Goal: Transaction & Acquisition: Download file/media

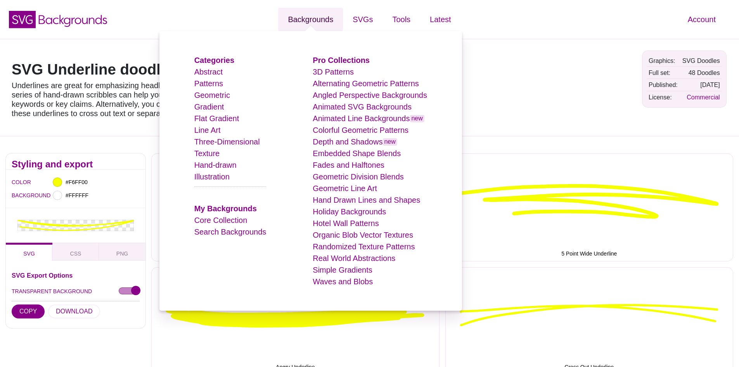
click at [316, 17] on link "Backgrounds" at bounding box center [310, 19] width 65 height 23
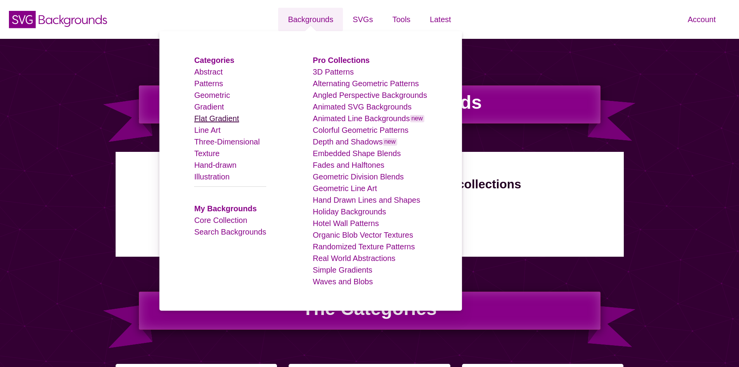
click at [215, 116] on link "Flat Gradient" at bounding box center [216, 118] width 45 height 9
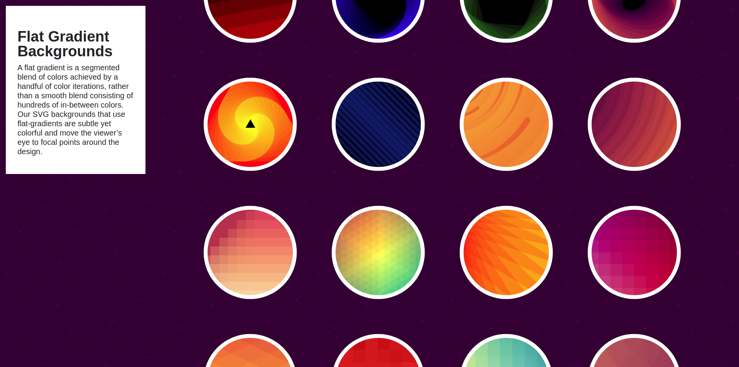
scroll to position [1552, 0]
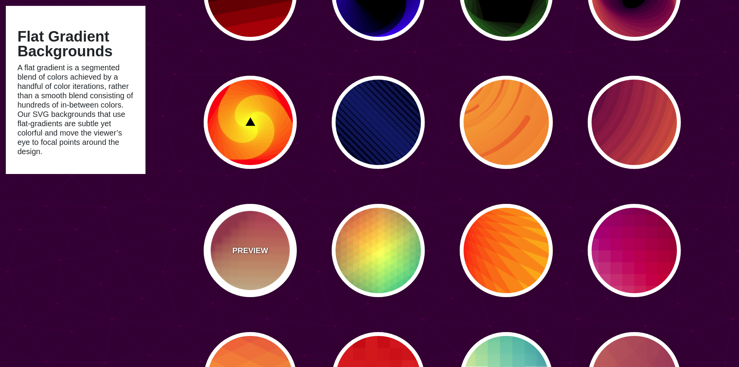
click at [266, 262] on div "PREVIEW" at bounding box center [250, 250] width 93 height 93
type input "#BA324B"
type input "#FF4567"
type input "#FFF5C7"
type input "0"
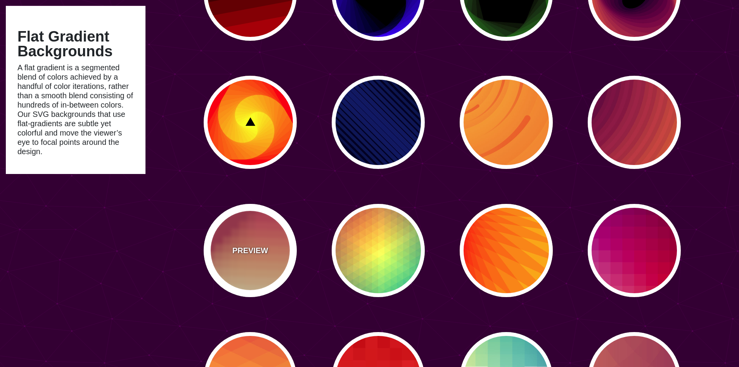
type input "0"
type input "0.3"
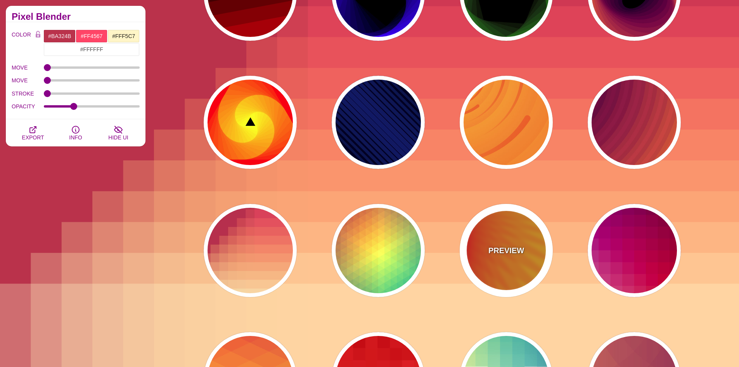
click at [525, 243] on div "PREVIEW" at bounding box center [506, 250] width 93 height 93
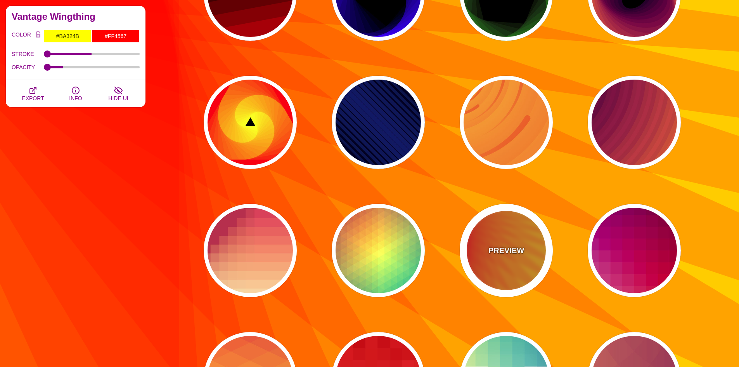
type input "#FFFF00"
type input "#FF0000"
type input "100"
type input "0.2"
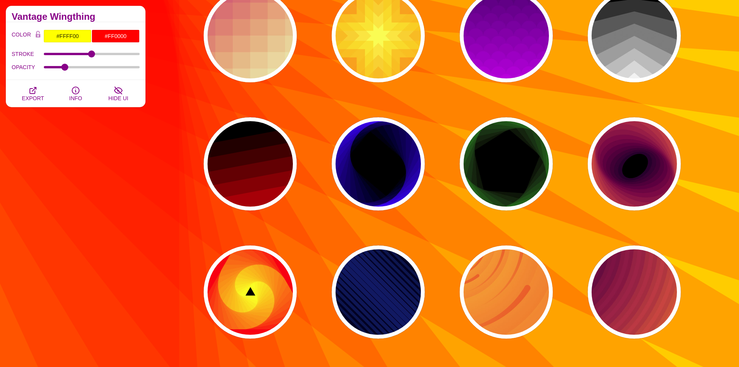
scroll to position [1358, 0]
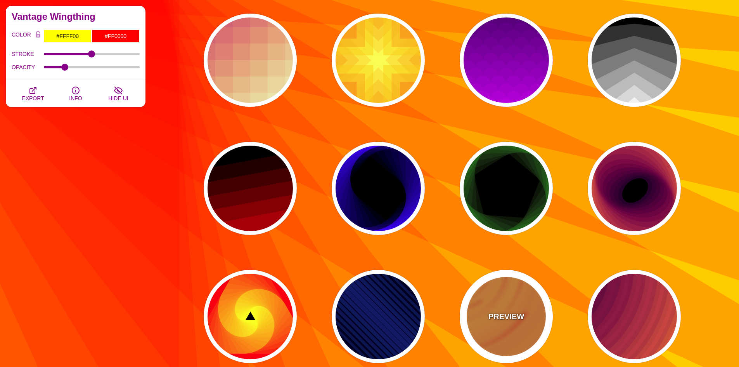
click at [514, 303] on div "PREVIEW" at bounding box center [506, 316] width 93 height 93
type input "#EE5522"
type input "#FFBB33"
type input "0"
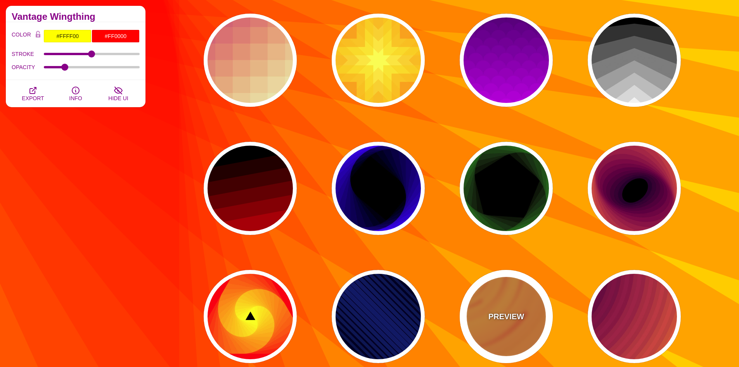
type input "0.1"
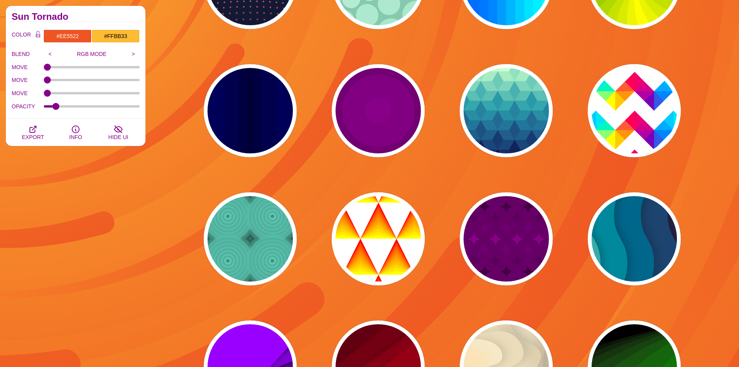
scroll to position [0, 0]
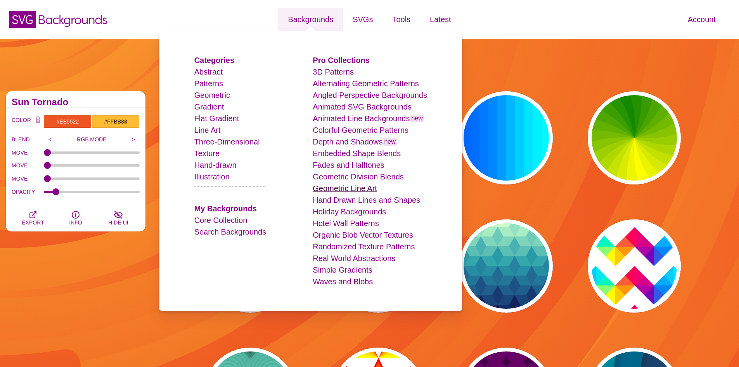
click at [353, 189] on link "Geometric Line Art" at bounding box center [345, 188] width 64 height 9
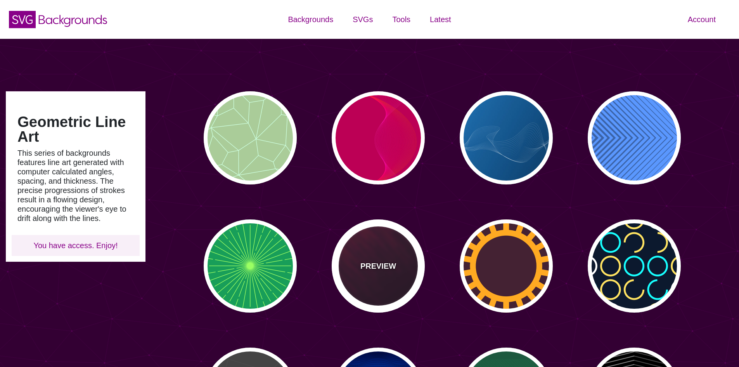
click at [385, 244] on div "PREVIEW" at bounding box center [378, 265] width 93 height 93
type input "#110011"
type input "#FF4400"
type input "2"
type input "5"
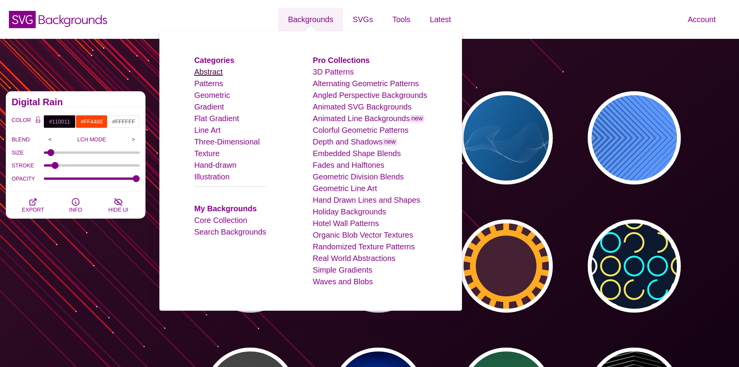
click at [217, 71] on link "Abstract" at bounding box center [208, 72] width 28 height 9
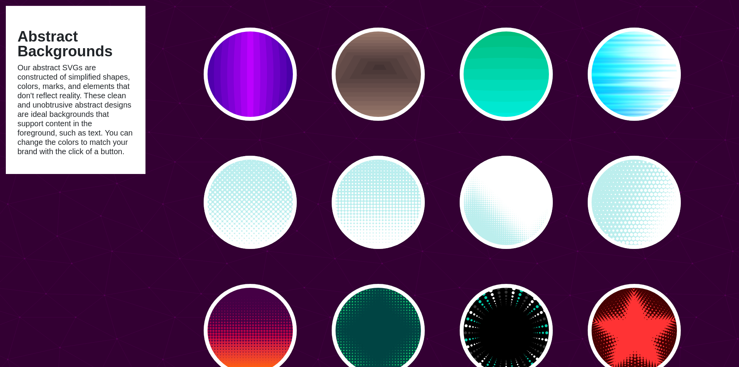
scroll to position [2289, 0]
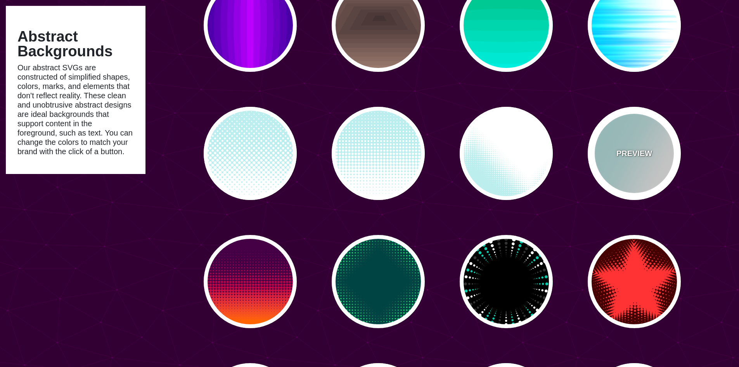
click at [639, 161] on div "PREVIEW" at bounding box center [634, 153] width 93 height 93
type input "#BBEEEE"
type input "0"
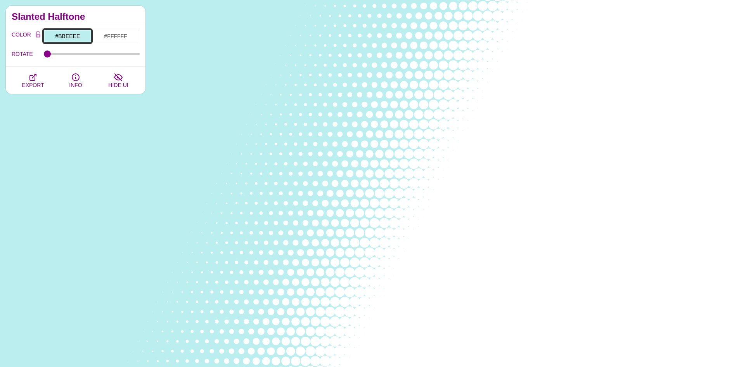
click at [69, 34] on input "#BBEEEE" at bounding box center [67, 35] width 48 height 13
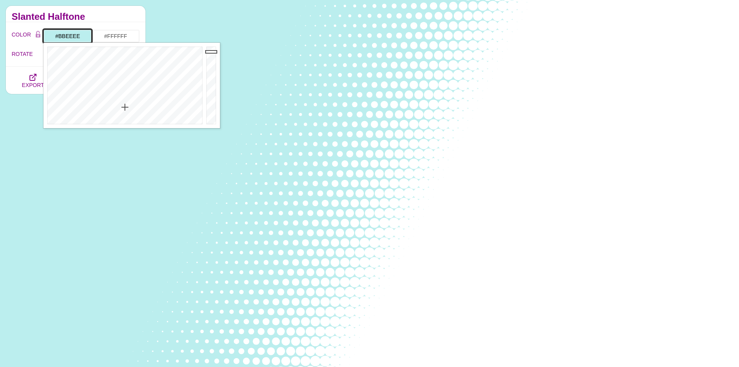
click at [69, 34] on input "#BBEEEE" at bounding box center [67, 35] width 48 height 13
type input "#072750"
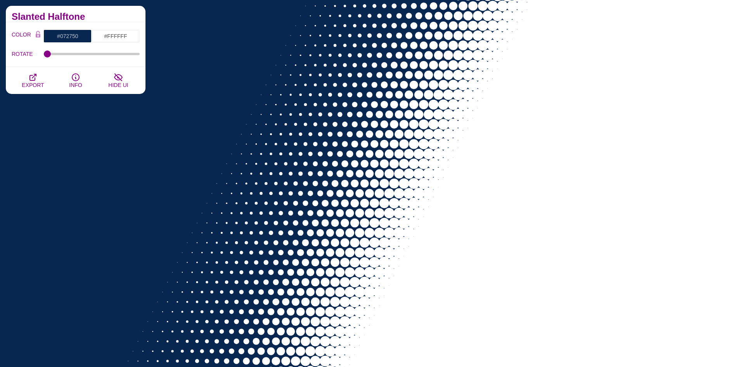
click at [120, 29] on div "COLOR #072750 #FFFFFF #000000 #444444 #555555 #666666 #777777 #888888 #999999 B…" at bounding box center [76, 44] width 140 height 45
click at [124, 35] on input "#FFFFFF" at bounding box center [116, 35] width 48 height 13
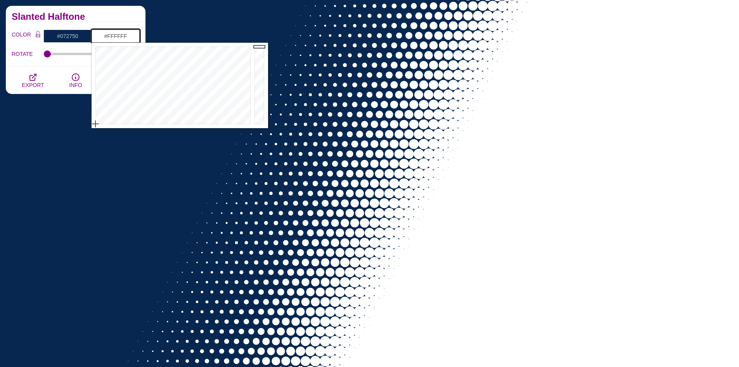
click at [124, 35] on input "#FFFFFF" at bounding box center [116, 35] width 48 height 13
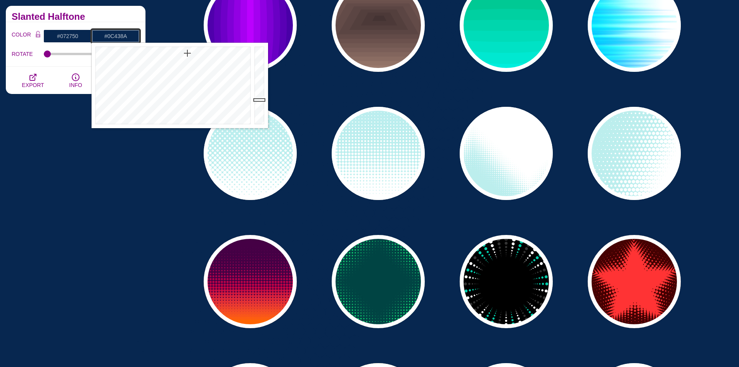
click at [262, 82] on div at bounding box center [261, 85] width 16 height 85
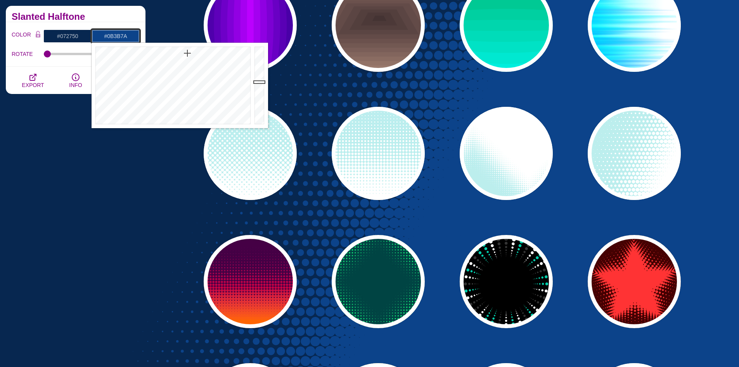
drag, startPoint x: 262, startPoint y: 82, endPoint x: 262, endPoint y: 87, distance: 5.1
click at [262, 87] on div at bounding box center [261, 85] width 16 height 85
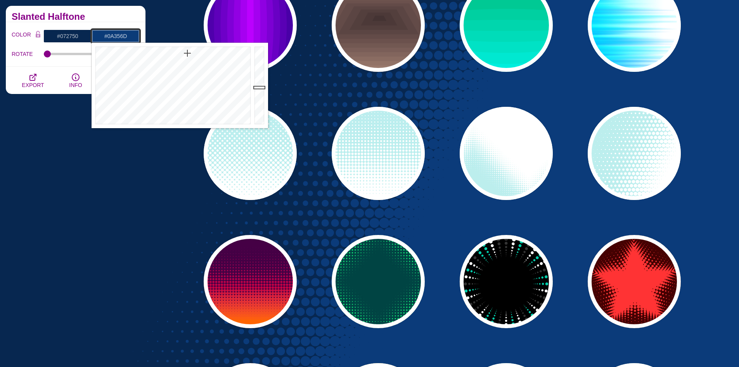
click at [262, 91] on div at bounding box center [261, 85] width 16 height 85
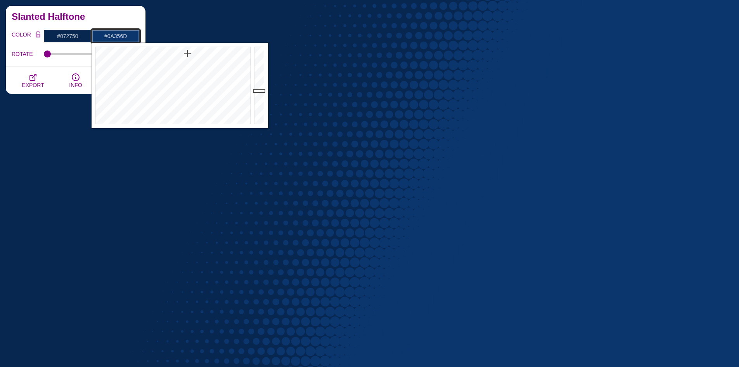
click at [131, 35] on input "#0A356D" at bounding box center [116, 35] width 48 height 13
paste input "ff007f"
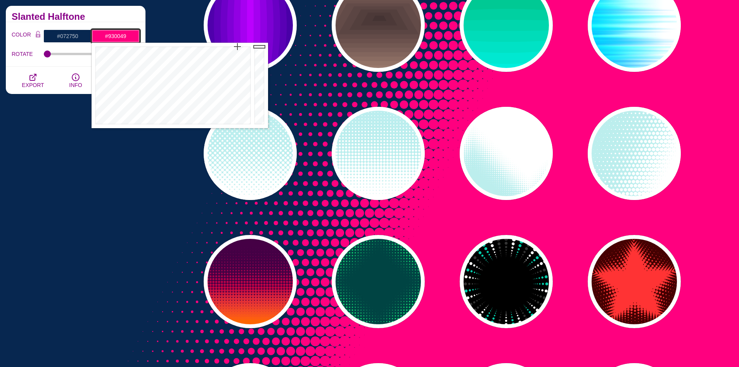
click at [255, 79] on div at bounding box center [261, 85] width 16 height 85
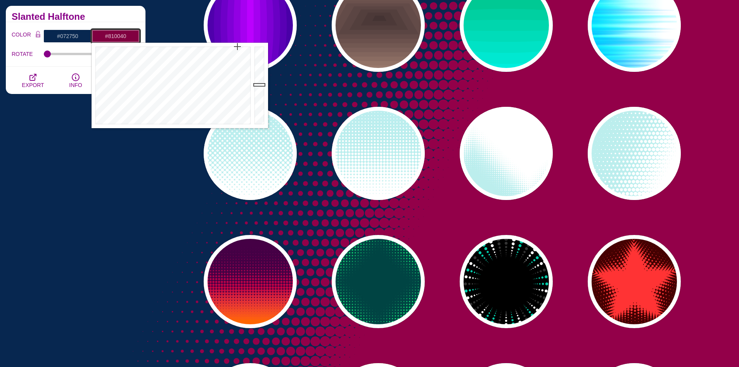
click at [258, 85] on div at bounding box center [261, 85] width 16 height 85
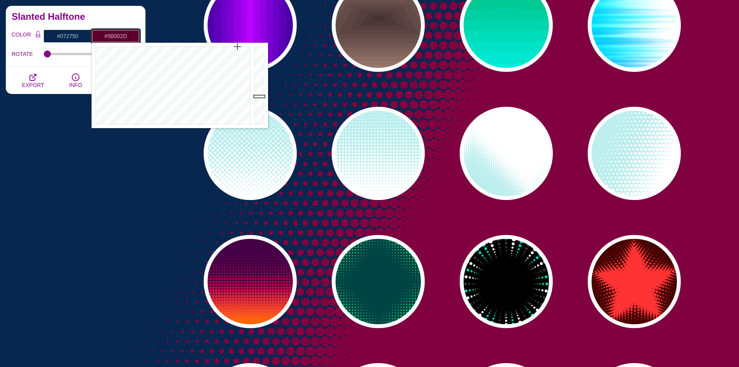
click at [259, 96] on div at bounding box center [261, 85] width 16 height 85
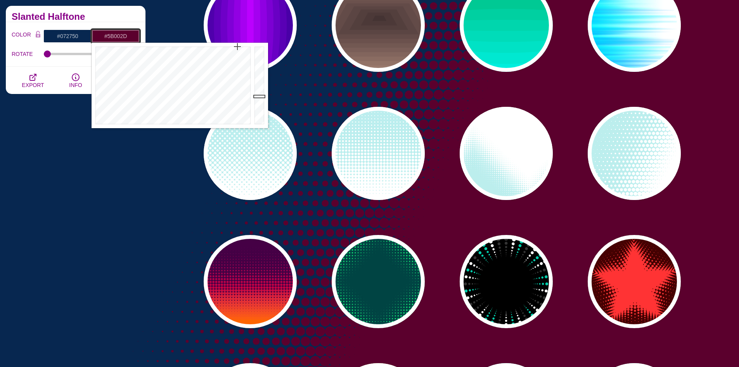
type input "#7B003D"
click at [260, 87] on div at bounding box center [261, 85] width 16 height 85
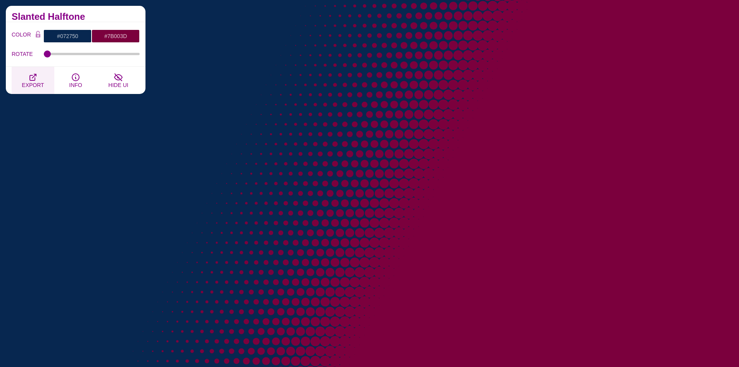
click at [37, 85] on span "EXPORT" at bounding box center [33, 85] width 22 height 6
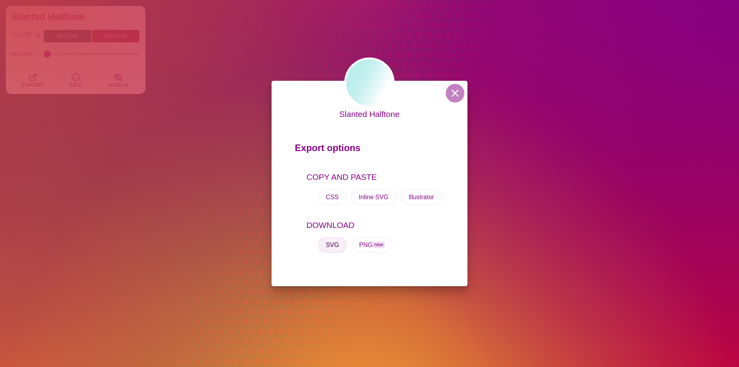
click at [331, 245] on button "SVG" at bounding box center [332, 245] width 29 height 16
